Goal: Communication & Community: Connect with others

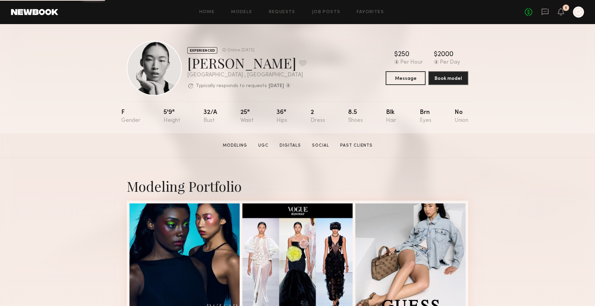
click at [579, 12] on div at bounding box center [578, 12] width 11 height 11
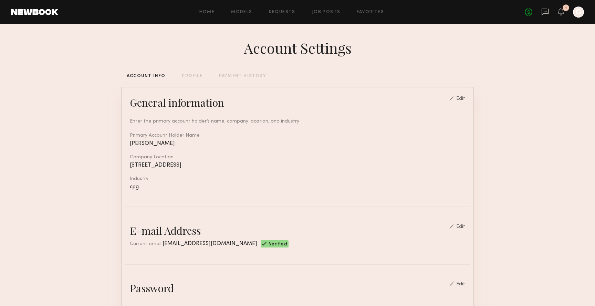
click at [545, 13] on icon at bounding box center [545, 12] width 7 height 7
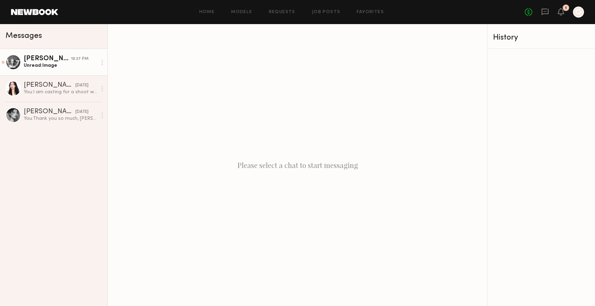
click at [53, 72] on link "Catherine P. 10:37 PM Unread: Image" at bounding box center [53, 62] width 107 height 27
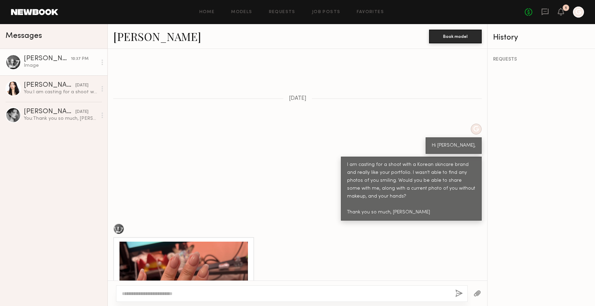
scroll to position [141, 0]
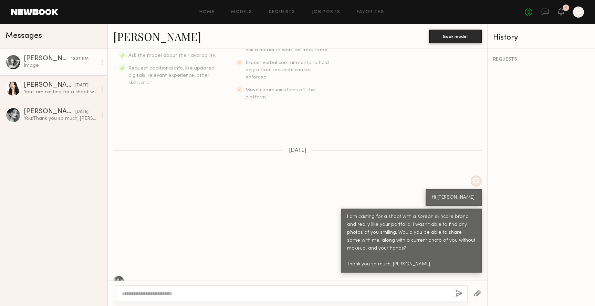
click at [159, 37] on link "Catherine P." at bounding box center [157, 36] width 88 height 15
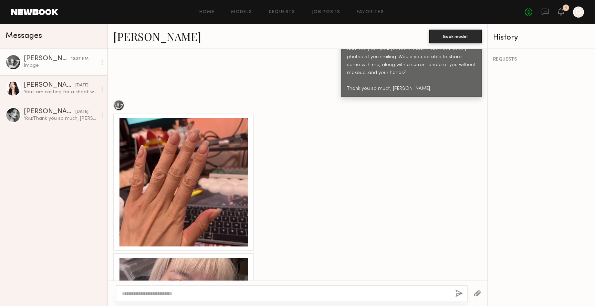
scroll to position [418, 0]
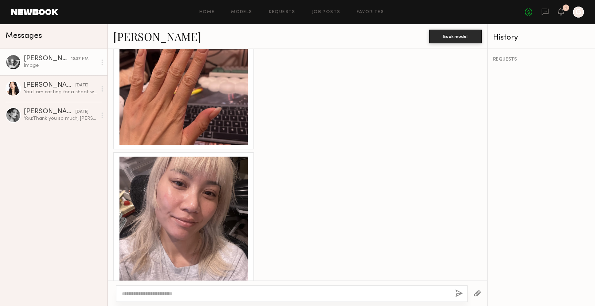
click at [156, 293] on textarea at bounding box center [286, 293] width 328 height 7
type textarea "**********"
click at [145, 35] on link "Catherine P." at bounding box center [157, 36] width 88 height 15
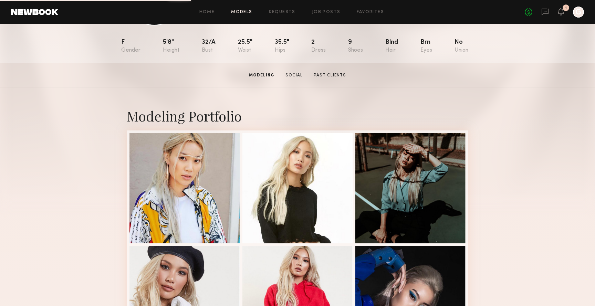
scroll to position [41, 0]
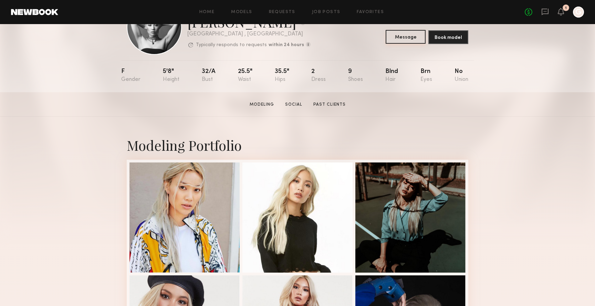
click at [411, 37] on button "Message" at bounding box center [406, 37] width 40 height 14
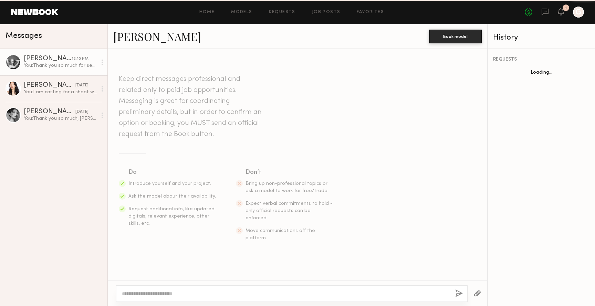
scroll to position [497, 0]
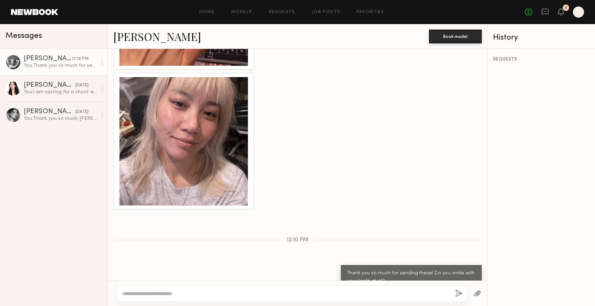
click at [186, 121] on div at bounding box center [184, 141] width 129 height 129
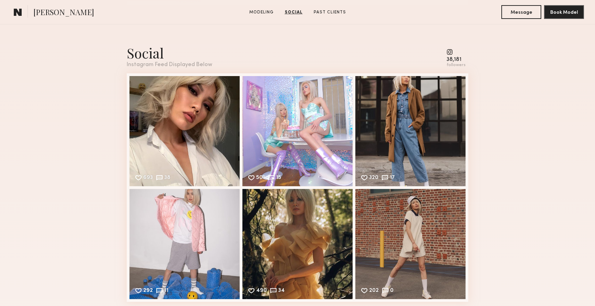
scroll to position [805, 0]
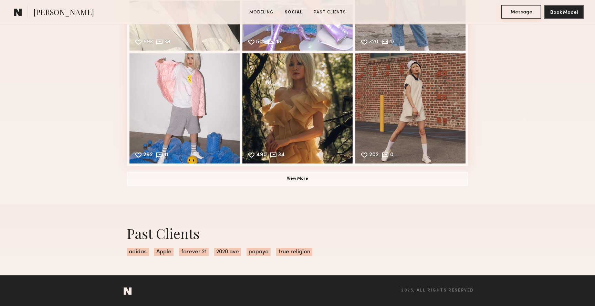
click at [522, 11] on button "Message" at bounding box center [522, 12] width 40 height 14
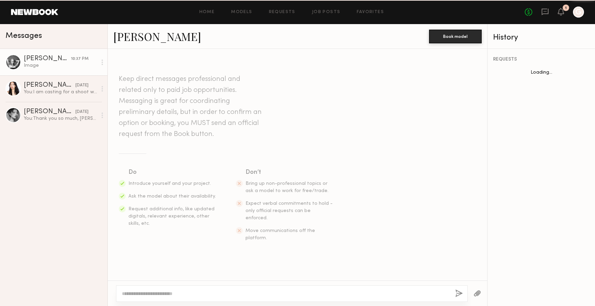
scroll to position [418, 0]
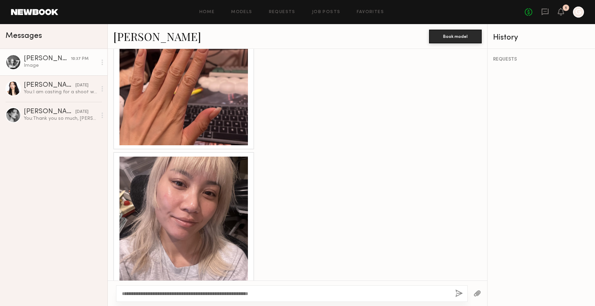
type textarea "**********"
click at [455, 296] on div "**********" at bounding box center [292, 294] width 352 height 17
click at [457, 293] on button "button" at bounding box center [459, 294] width 8 height 9
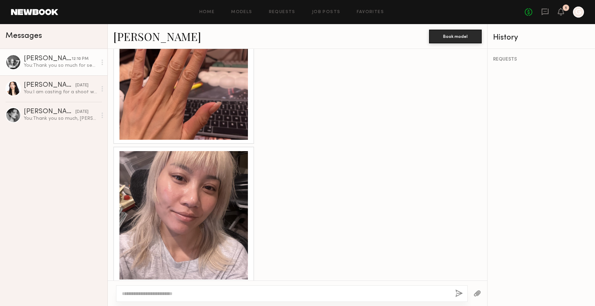
scroll to position [403, 0]
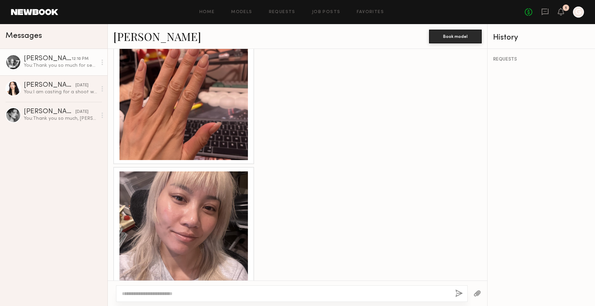
click at [195, 212] on div at bounding box center [184, 236] width 129 height 129
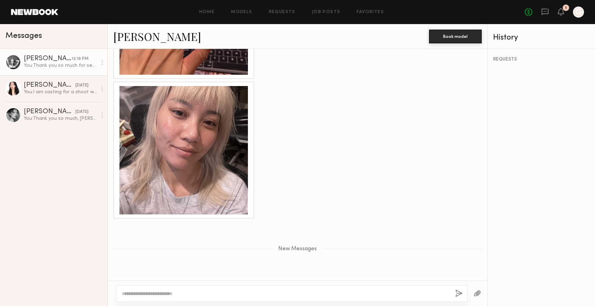
scroll to position [550, 0]
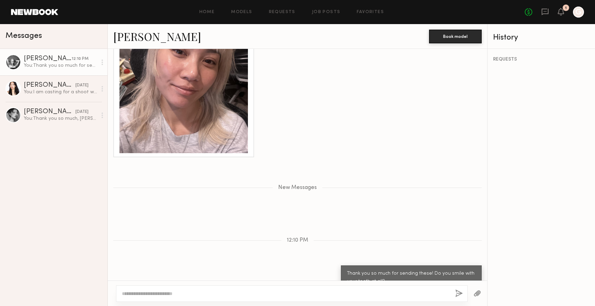
click at [161, 39] on link "[PERSON_NAME]" at bounding box center [157, 36] width 88 height 15
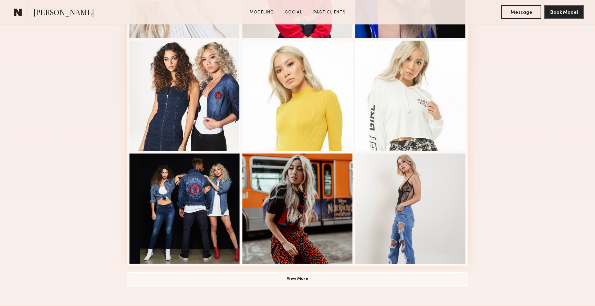
scroll to position [410, 0]
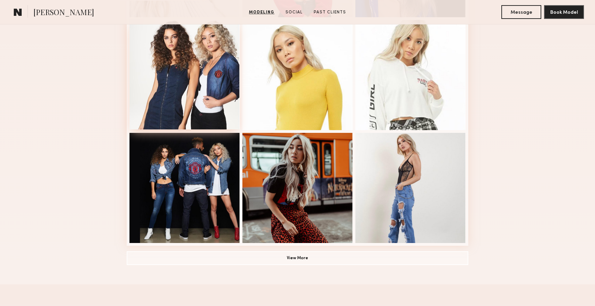
click at [208, 74] on div at bounding box center [185, 74] width 110 height 110
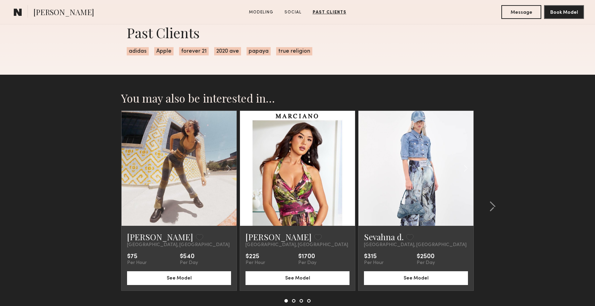
scroll to position [2008, 0]
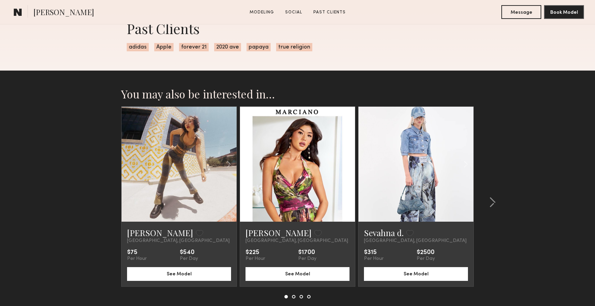
click at [428, 168] on link at bounding box center [416, 164] width 39 height 115
click at [496, 201] on div at bounding box center [490, 202] width 33 height 192
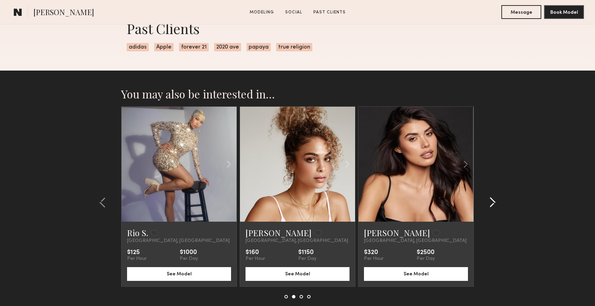
click at [496, 201] on div at bounding box center [490, 202] width 33 height 192
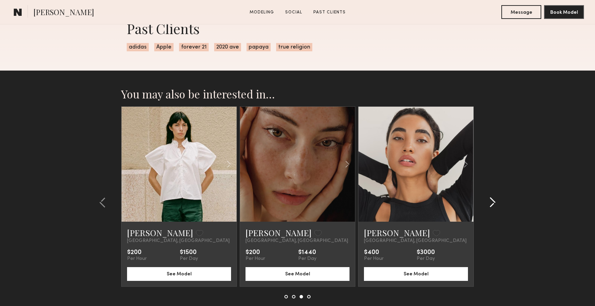
click at [495, 201] on common-icon at bounding box center [492, 202] width 7 height 11
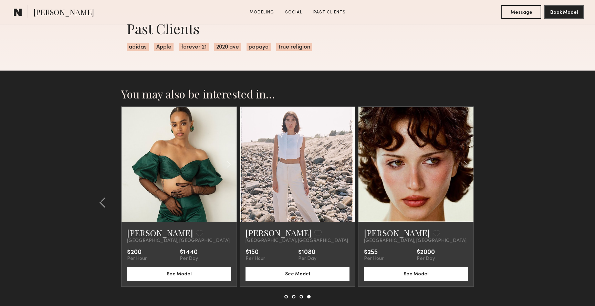
click at [495, 201] on section "You may also be interested in… Vivian Wei C. Favorite Los Angeles, CA $75 Per H…" at bounding box center [297, 210] width 595 height 279
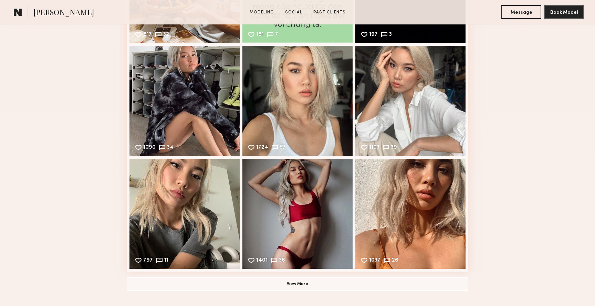
scroll to position [1688, 0]
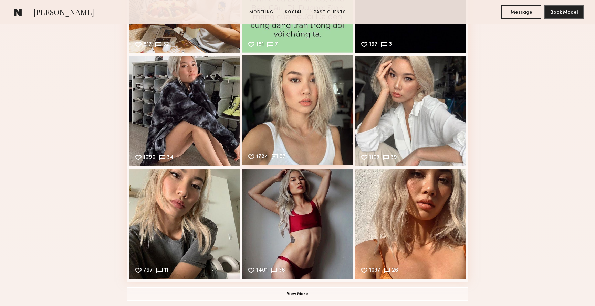
click at [300, 89] on div "1724 57 Likes & comments displayed to show model’s engagement" at bounding box center [298, 110] width 110 height 110
click at [408, 68] on div "1103 39 Likes & comments displayed to show model’s engagement" at bounding box center [411, 110] width 110 height 110
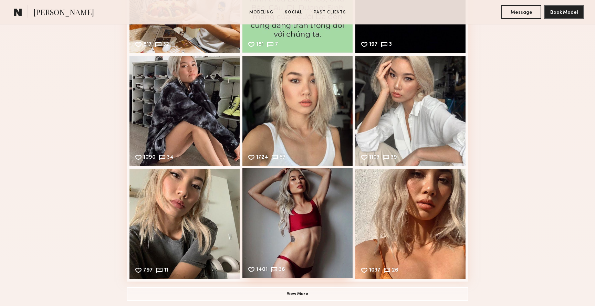
click at [293, 212] on div "1401 36 Likes & comments displayed to show model’s engagement" at bounding box center [298, 223] width 110 height 110
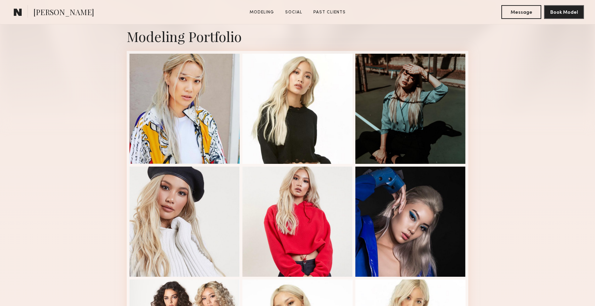
scroll to position [0, 0]
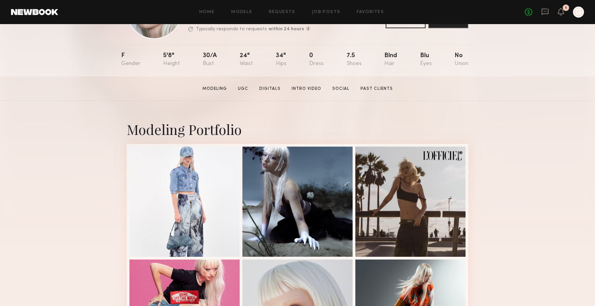
scroll to position [61, 0]
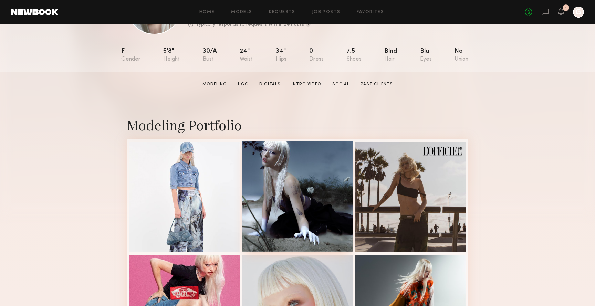
click at [268, 190] on div at bounding box center [298, 197] width 110 height 110
click at [303, 83] on link "Intro Video" at bounding box center [306, 84] width 35 height 6
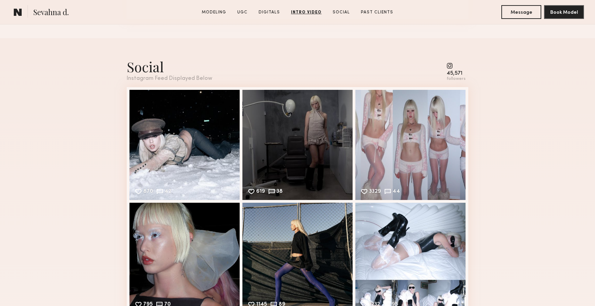
scroll to position [2435, 0]
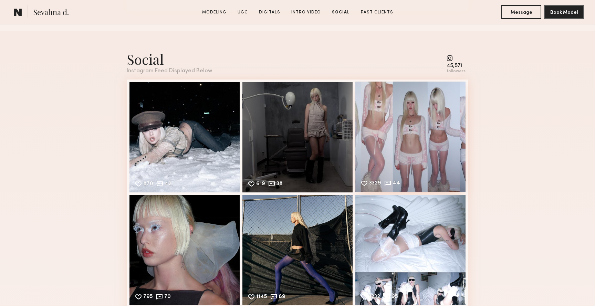
click at [424, 124] on div "3329 44 Likes & comments displayed to show model’s engagement" at bounding box center [411, 137] width 110 height 110
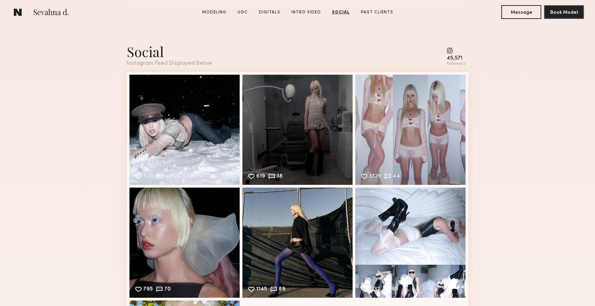
scroll to position [2446, 0]
